Goal: Task Accomplishment & Management: Complete application form

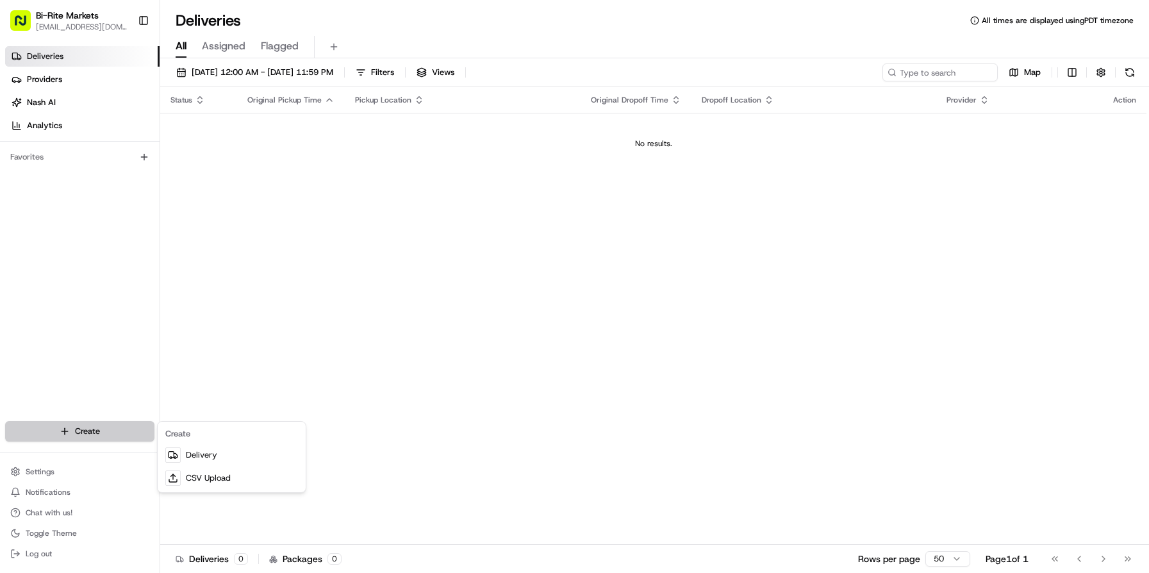
click at [127, 431] on html "Bi-Rite Markets brp_ops@biritemarket.com Toggle Sidebar Deliveries Providers Na…" at bounding box center [574, 286] width 1149 height 573
click at [211, 454] on link "Delivery" at bounding box center [231, 454] width 143 height 23
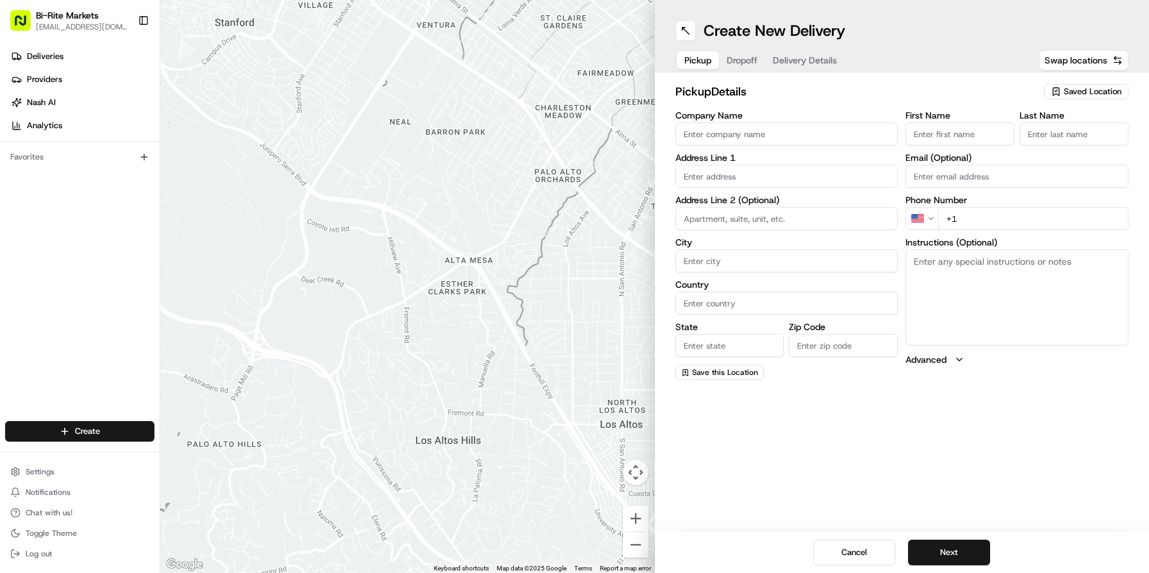
click at [728, 135] on input "Company Name" at bounding box center [786, 133] width 223 height 23
type input "Bi-Rite Market 18th"
click at [733, 185] on input "text" at bounding box center [786, 176] width 223 height 23
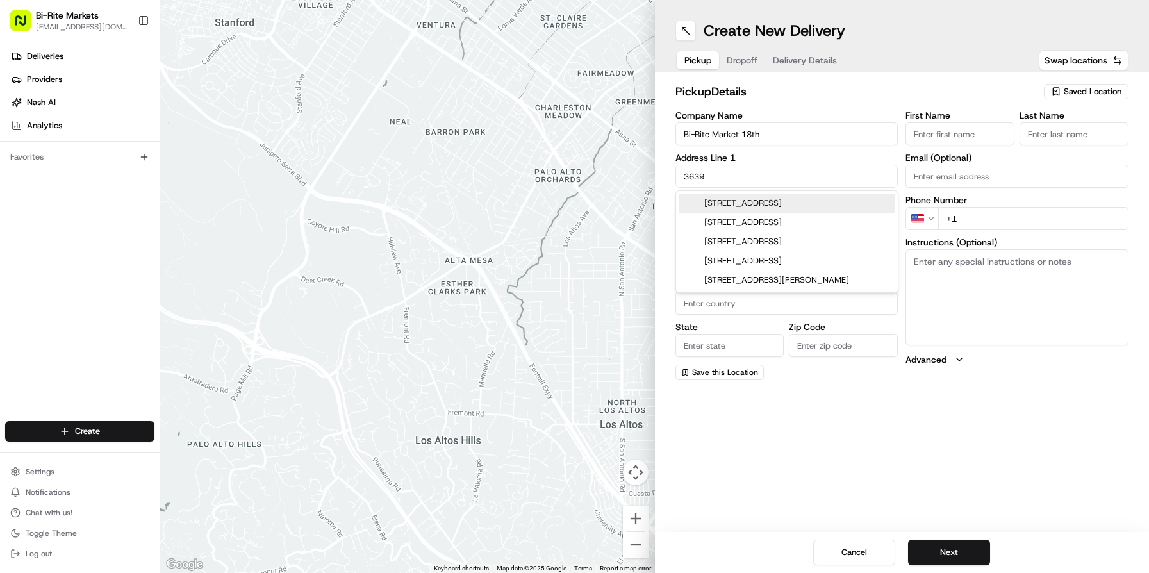
click at [735, 201] on div "3639 18th Street, San Francisco, CA" at bounding box center [786, 202] width 217 height 19
type input "[STREET_ADDRESS]"
type input "San Francisco"
type input "United States"
type input "CA"
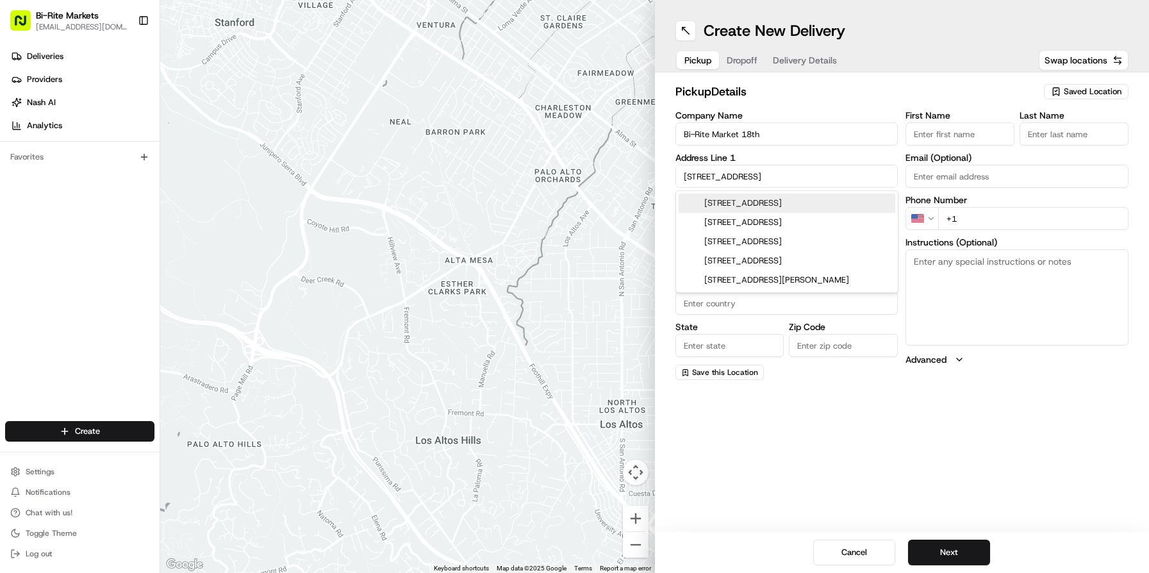
type input "94110"
type input "3639 18th Street"
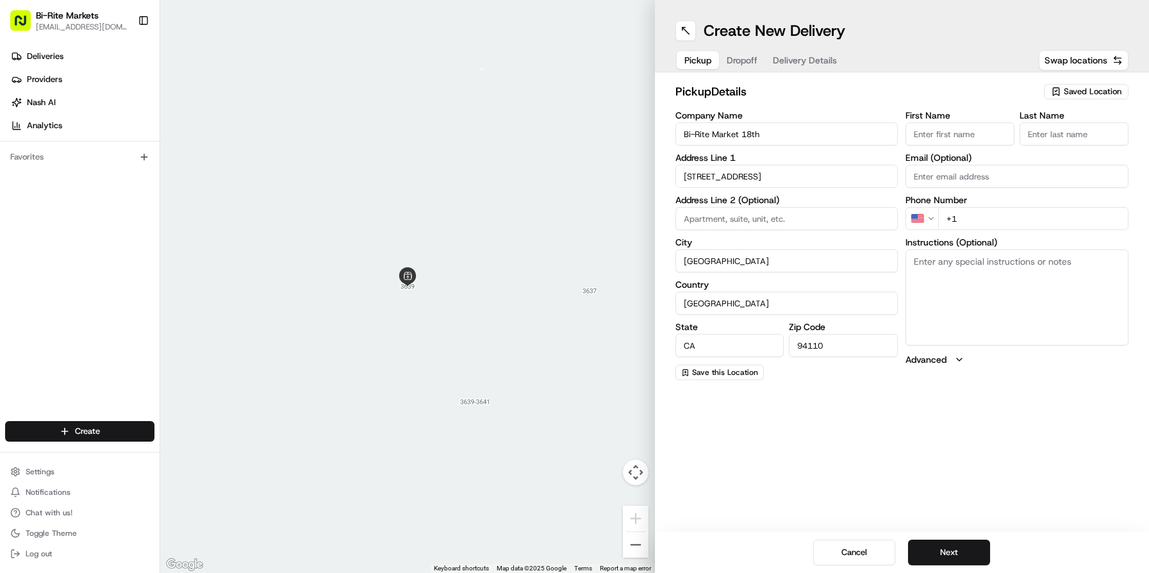
click at [780, 261] on input "San Francisco" at bounding box center [786, 260] width 223 height 23
click at [942, 135] on input "First Name" at bounding box center [959, 133] width 109 height 23
type input "MOD"
click at [977, 275] on textarea "Instructions (Optional)" at bounding box center [1016, 297] width 223 height 96
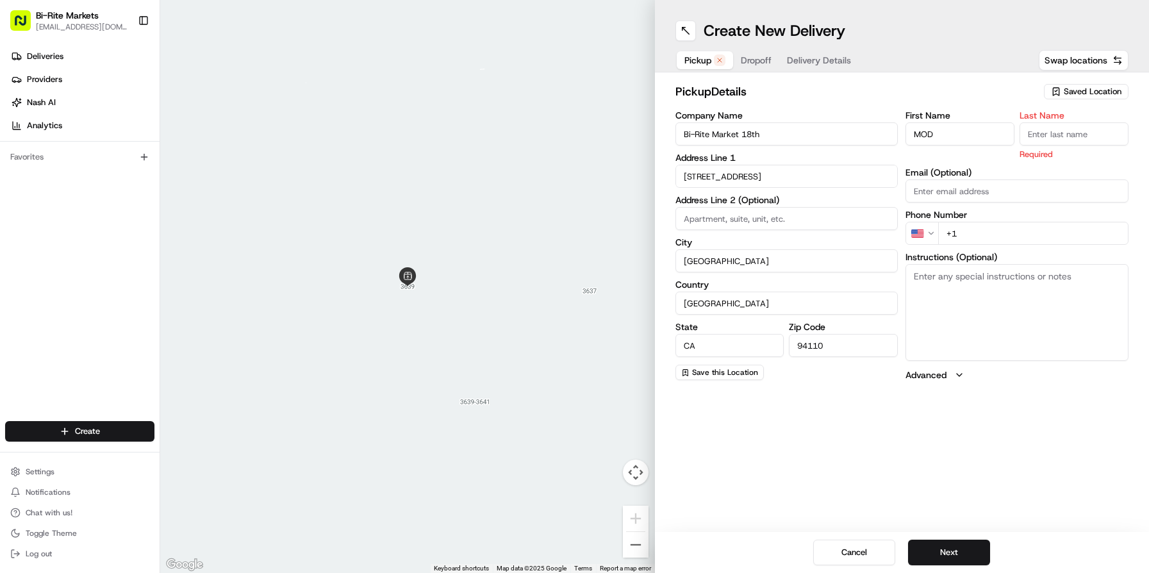
click at [1033, 127] on input "Last Name" at bounding box center [1073, 133] width 109 height 23
type input "18th"
click at [1000, 291] on textarea "Instructions (Optional)" at bounding box center [1016, 312] width 223 height 96
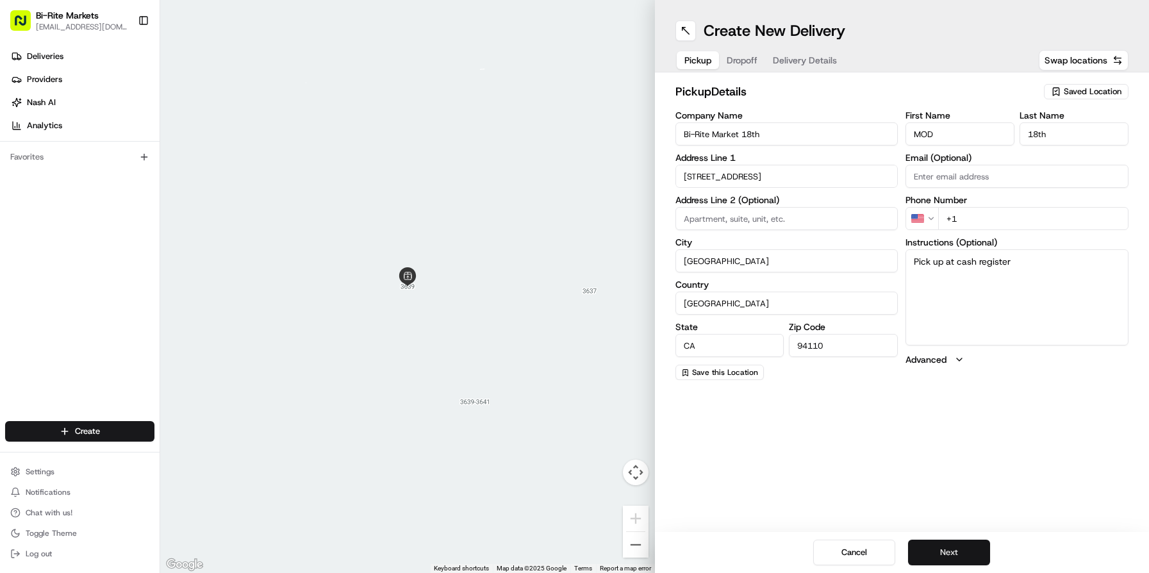
type textarea "Pick up at cash register"
click at [942, 545] on button "Next" at bounding box center [949, 552] width 82 height 26
click at [978, 216] on input "+1" at bounding box center [1033, 218] width 190 height 23
type input "+1 415 241 9760"
click at [976, 463] on div "Create New Delivery Pickup Dropoff Delivery Details Swap locations pickup Detai…" at bounding box center [902, 286] width 495 height 573
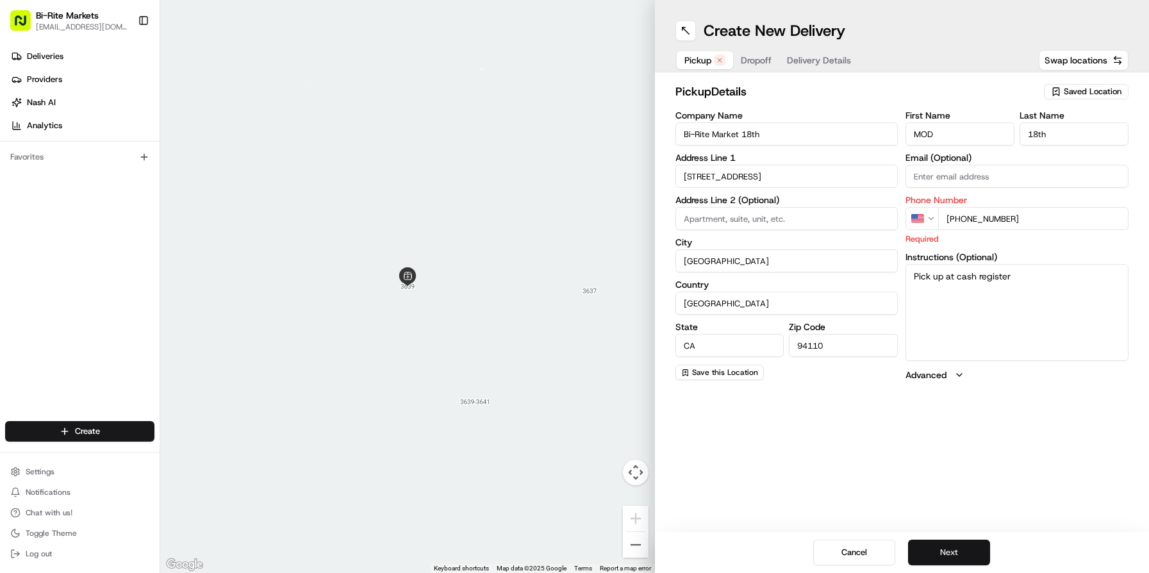
click at [951, 552] on button "Next" at bounding box center [949, 552] width 82 height 26
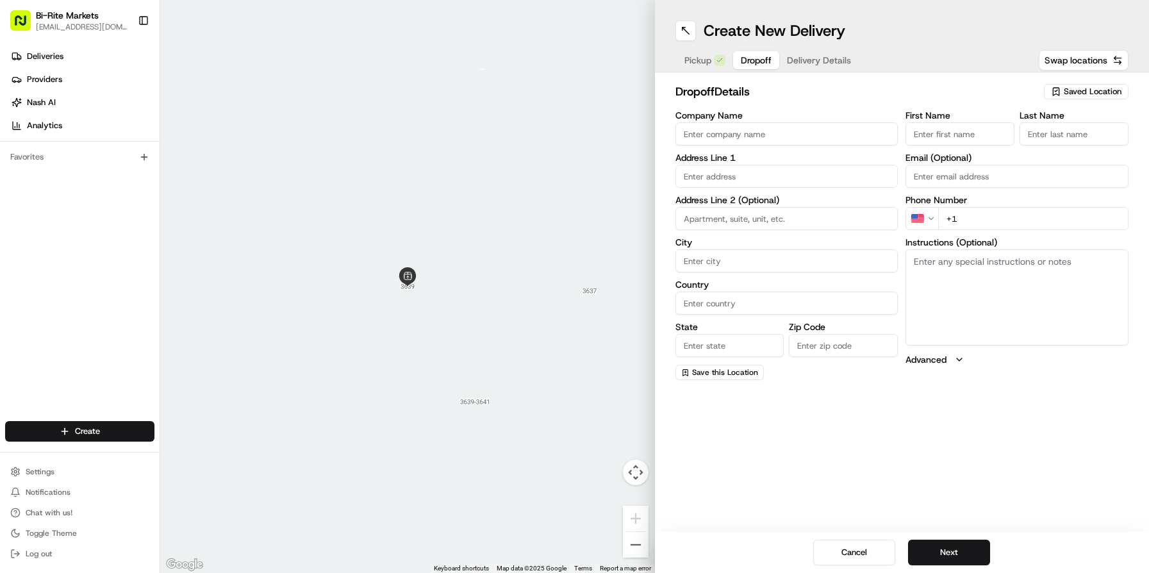
click at [730, 133] on input "Company Name" at bounding box center [786, 133] width 223 height 23
type input "Bi-Rite Market Polk"
click at [802, 172] on input "text" at bounding box center [786, 176] width 223 height 23
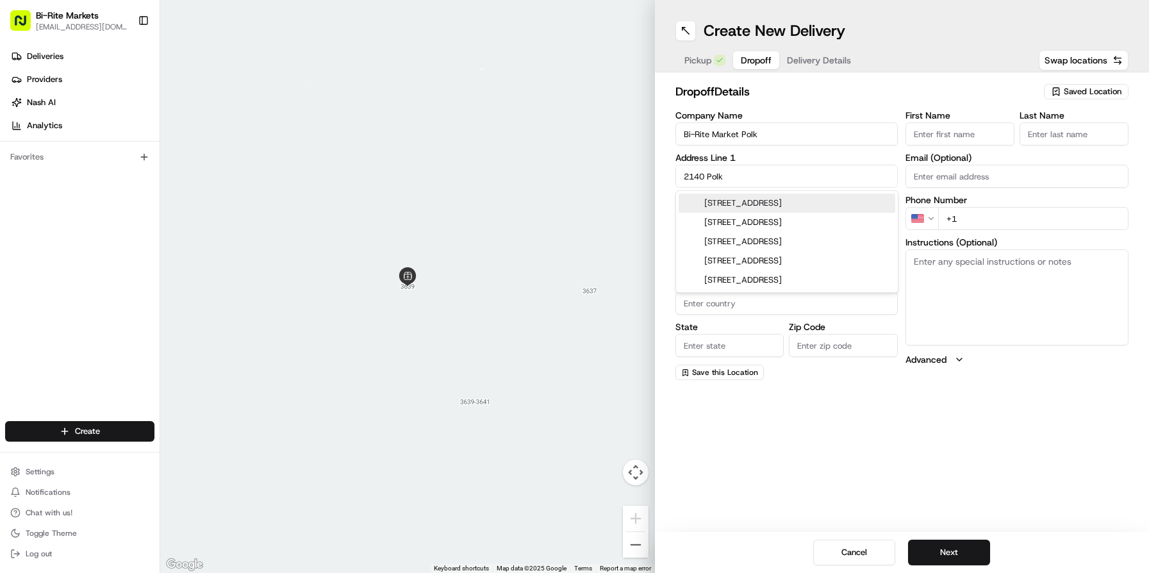
click at [747, 201] on div "2140 Polk Street, San Francisco, CA" at bounding box center [786, 202] width 217 height 19
type input "[STREET_ADDRESS]"
type input "San Francisco"
type input "United States"
type input "CA"
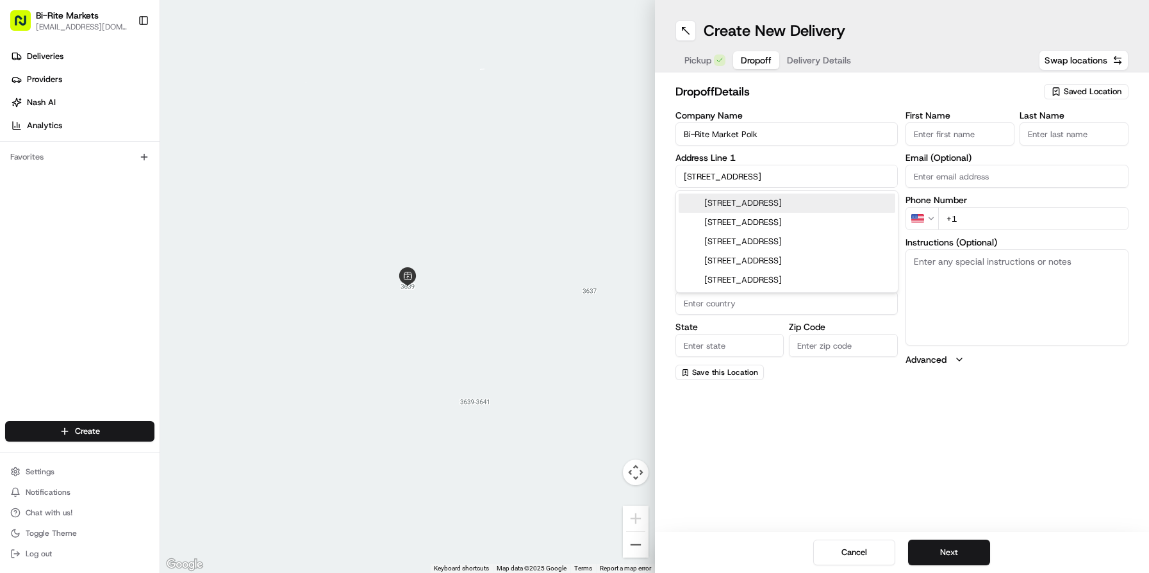
type input "94109"
type input "2140 Polk Street"
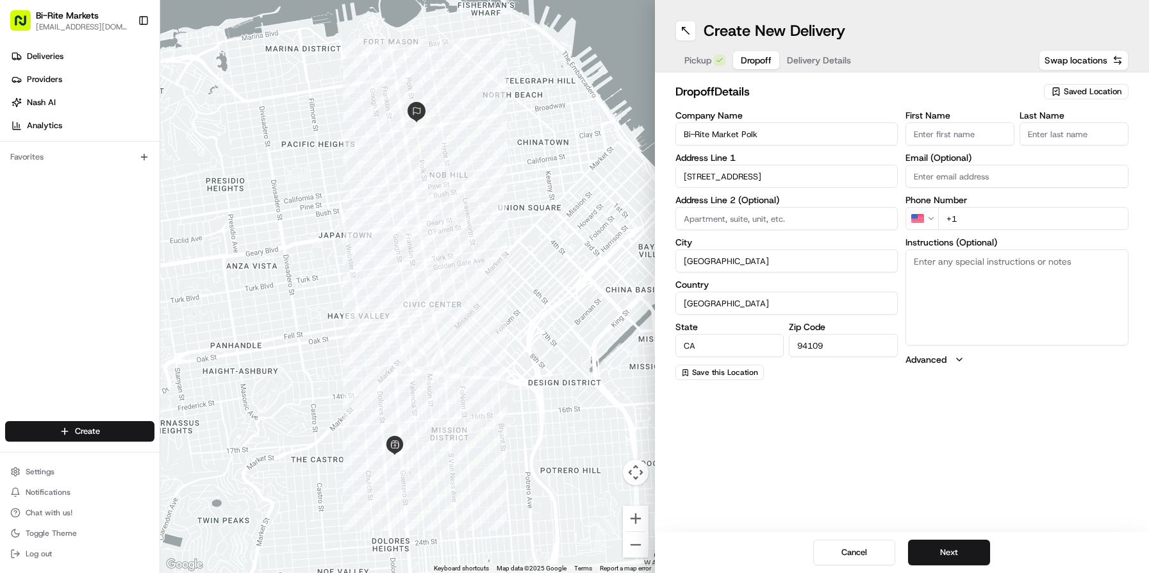
click at [953, 133] on input "First Name" at bounding box center [959, 133] width 109 height 23
type input "MOD"
click at [1052, 131] on input "Last Name" at bounding box center [1073, 133] width 109 height 23
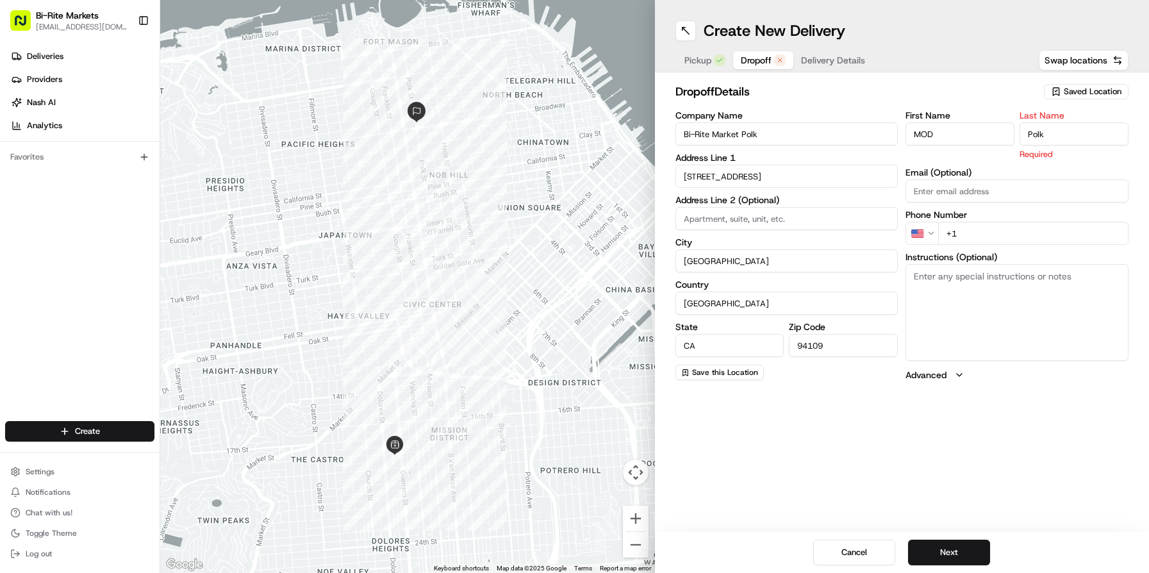
type input "Polk"
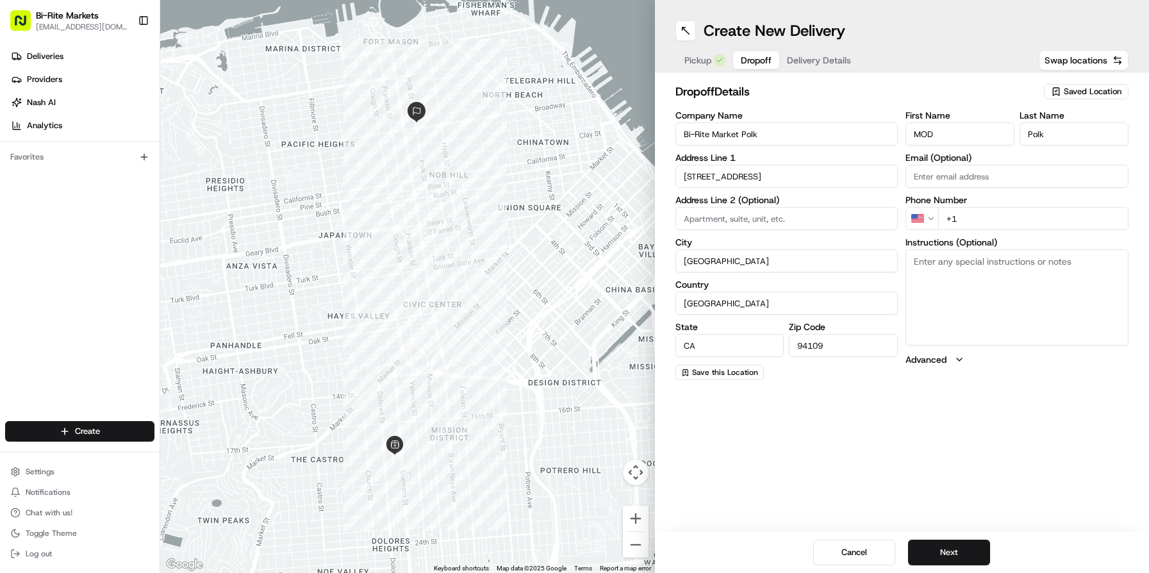
click at [984, 237] on div "First Name MOD Last Name Polk Email (Optional) Phone Number US +1 Instructions …" at bounding box center [1016, 245] width 223 height 269
type input "+1 415 278 7800"
click at [1007, 275] on textarea "Instructions (Optional)" at bounding box center [1016, 297] width 223 height 96
type textarea "Hand off to cashiers at the register"
click at [950, 547] on button "Next" at bounding box center [949, 552] width 82 height 26
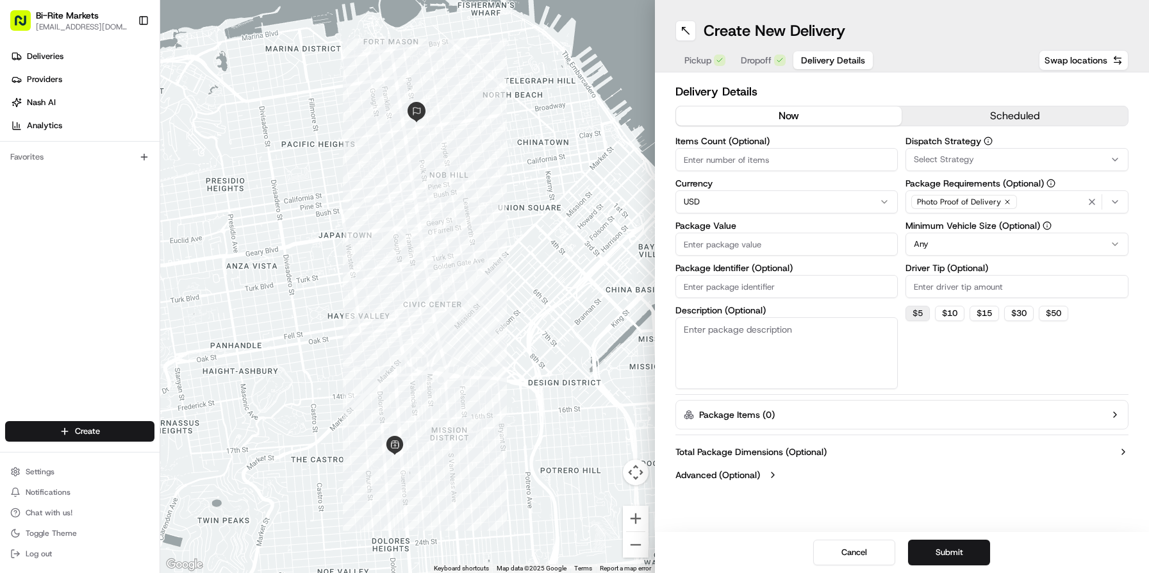
click at [921, 315] on button "$ 5" at bounding box center [917, 313] width 24 height 15
type input "5"
click at [794, 160] on input "Items Count (Optional)" at bounding box center [786, 159] width 223 height 23
type input "1"
click at [798, 240] on input "Package Value" at bounding box center [786, 244] width 223 height 23
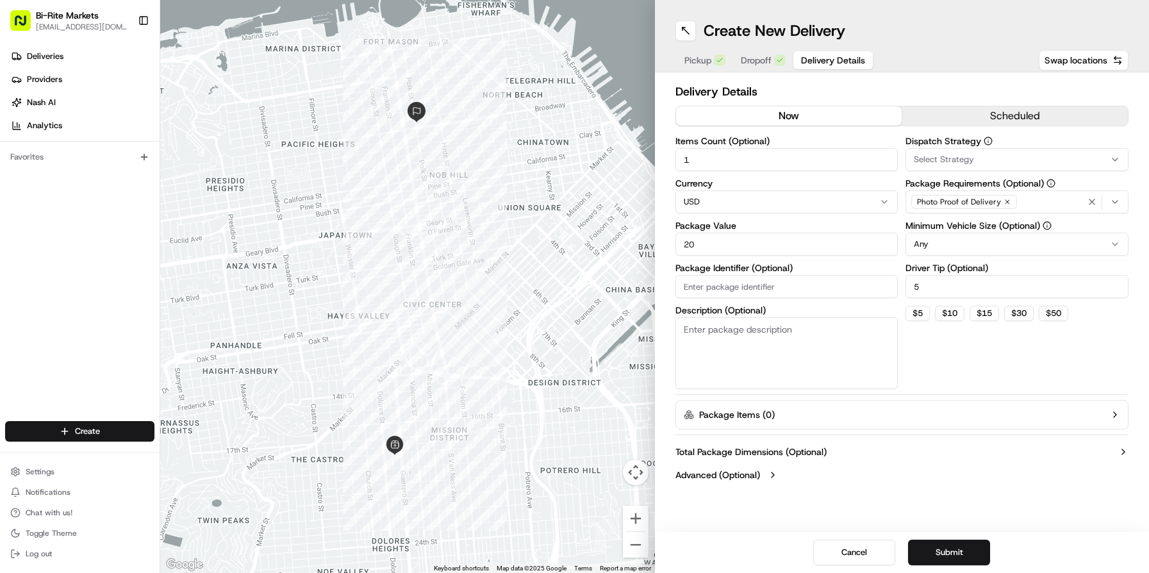
type input "20"
click at [753, 295] on input "Package Identifier (Optional)" at bounding box center [786, 286] width 223 height 23
type input "Bag"
click at [821, 336] on textarea "Description (Optional)" at bounding box center [786, 353] width 223 height 72
type textarea "B"
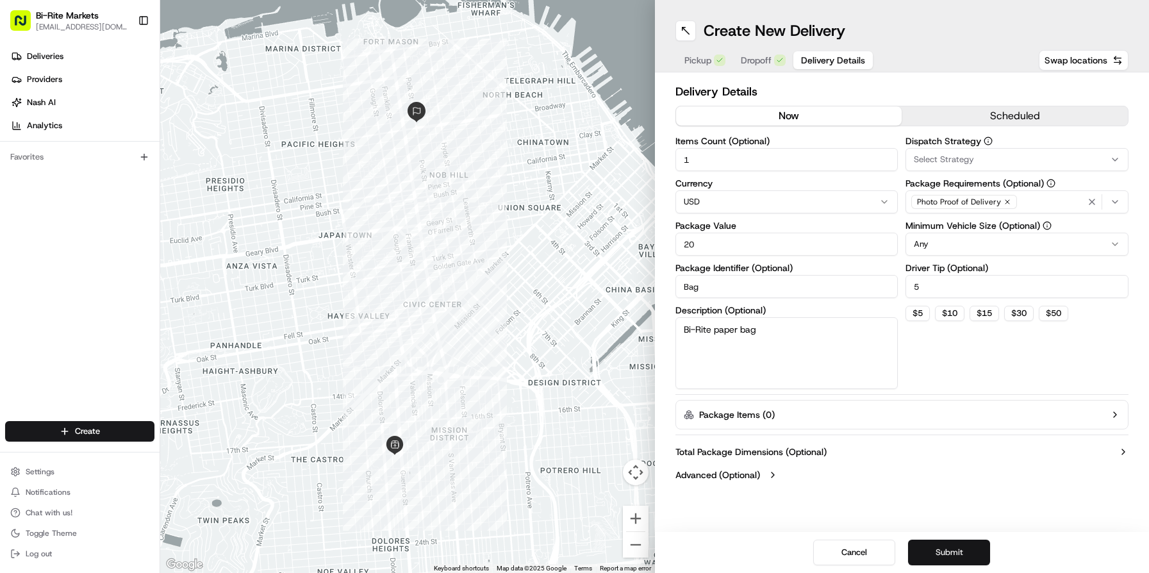
type textarea "Bi-Rite paper bag"
click at [962, 552] on button "Submit" at bounding box center [949, 552] width 82 height 26
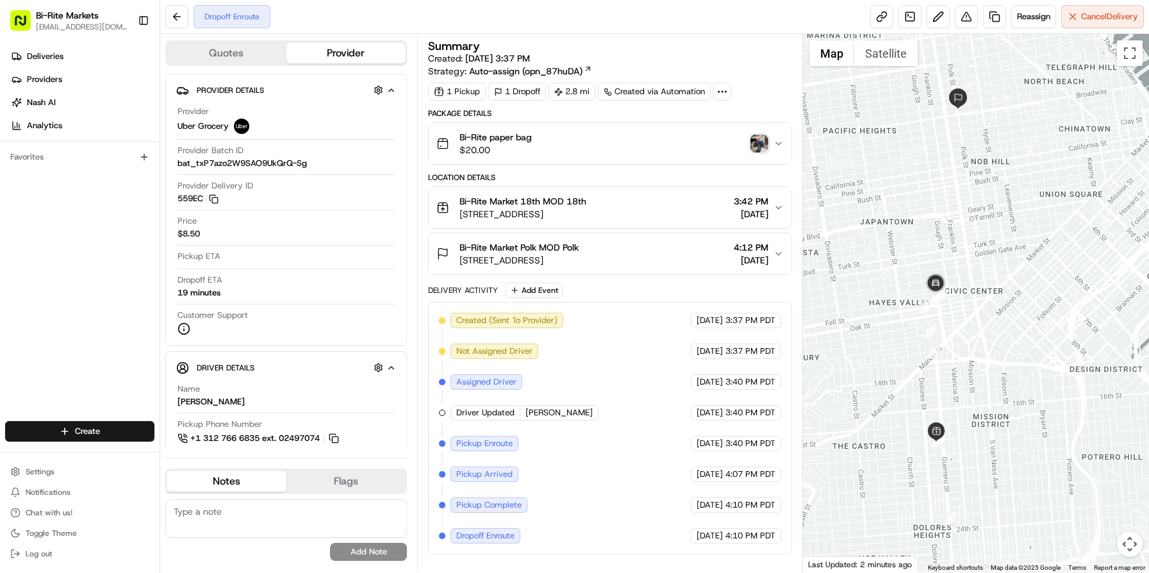
drag, startPoint x: 821, startPoint y: 350, endPoint x: 924, endPoint y: 239, distance: 151.4
click at [924, 239] on div at bounding box center [976, 303] width 346 height 538
